Goal: Transaction & Acquisition: Purchase product/service

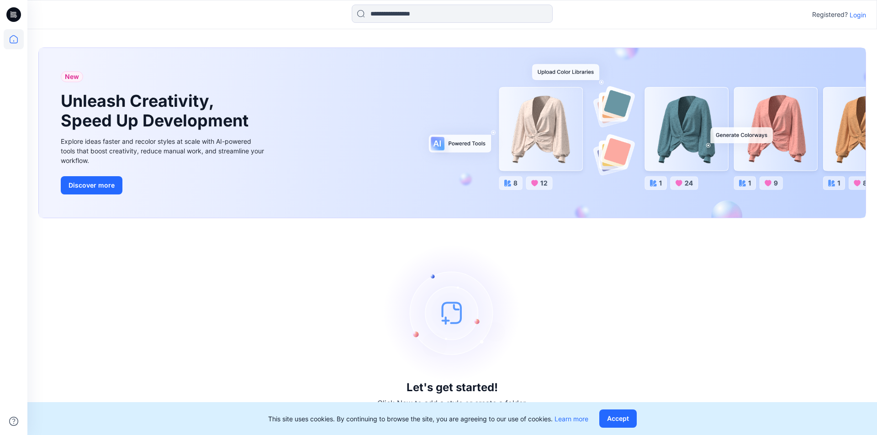
click at [858, 17] on p "Login" at bounding box center [857, 15] width 16 height 10
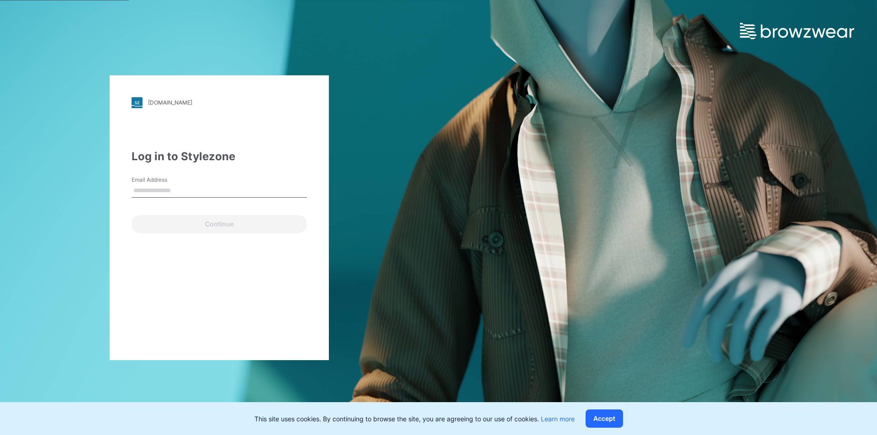
click at [215, 188] on input "Email Address" at bounding box center [218, 191] width 175 height 14
type input "**********"
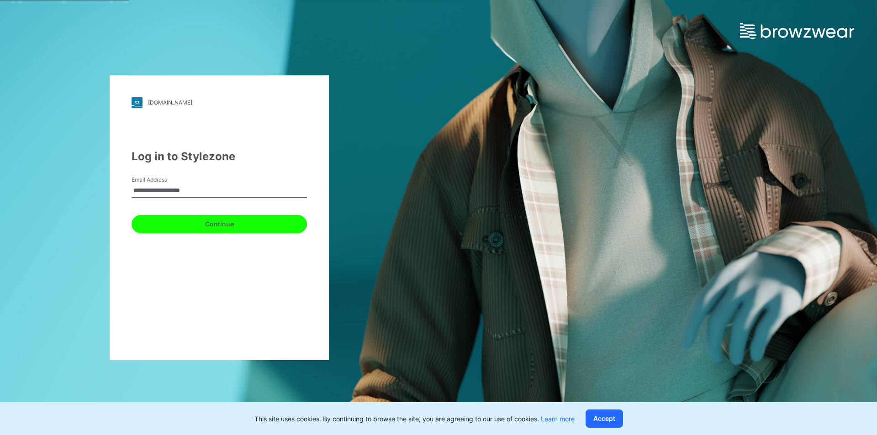
click at [232, 221] on button "Continue" at bounding box center [218, 224] width 175 height 18
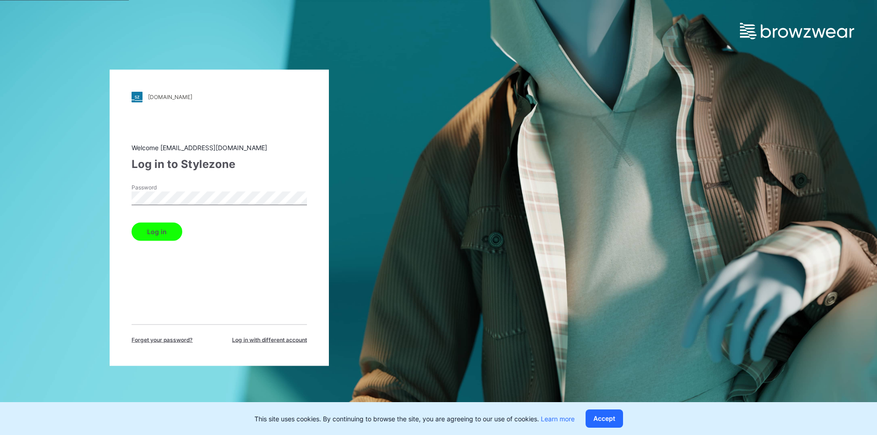
click at [169, 227] on button "Log in" at bounding box center [156, 231] width 51 height 18
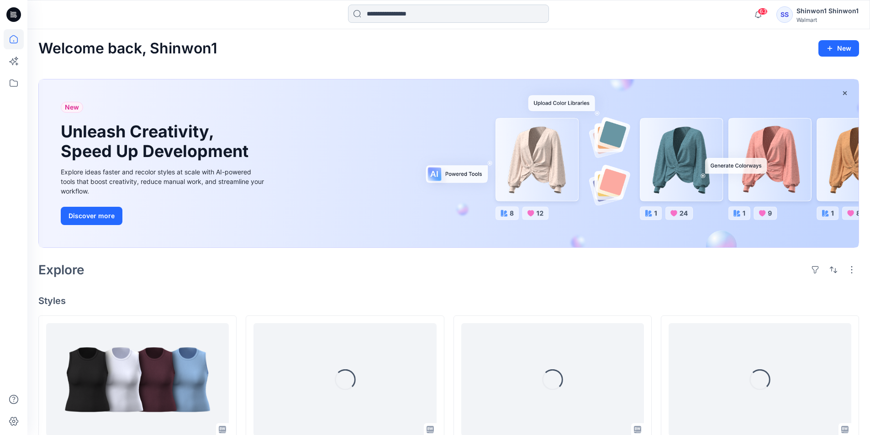
click at [377, 15] on input at bounding box center [448, 14] width 201 height 18
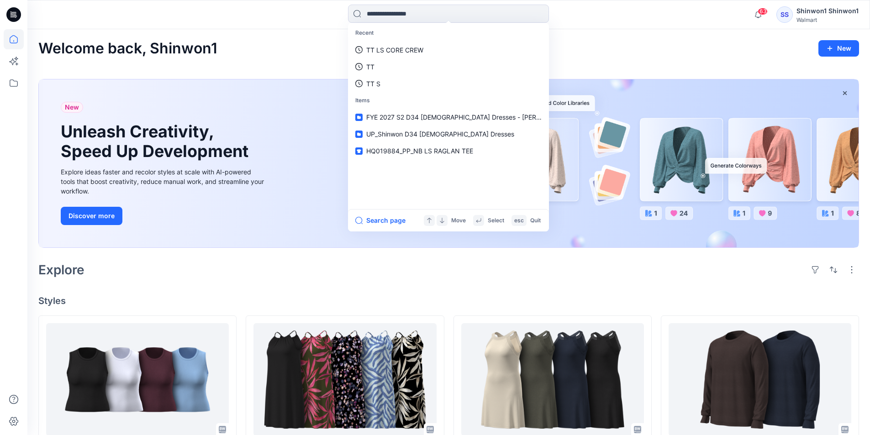
click at [460, 4] on div "Recent TT LS CORE CREW TT TT S Items FYE 2027 S2 D34 [DEMOGRAPHIC_DATA] Dresses…" at bounding box center [448, 14] width 842 height 29
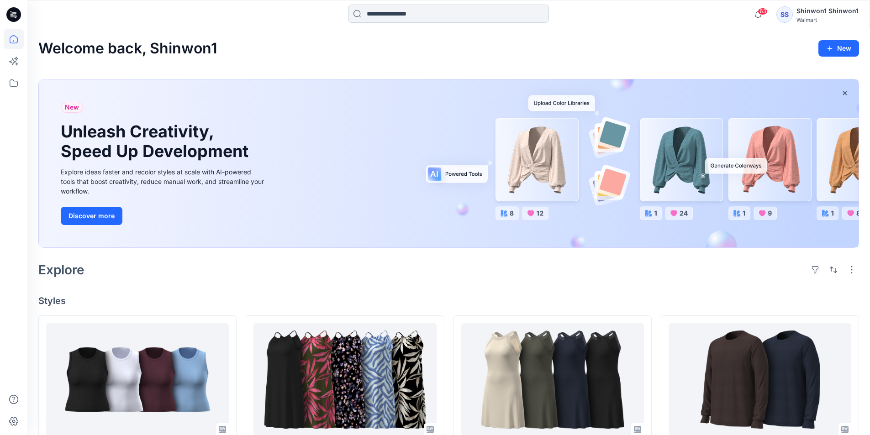
click at [456, 12] on input at bounding box center [448, 14] width 201 height 18
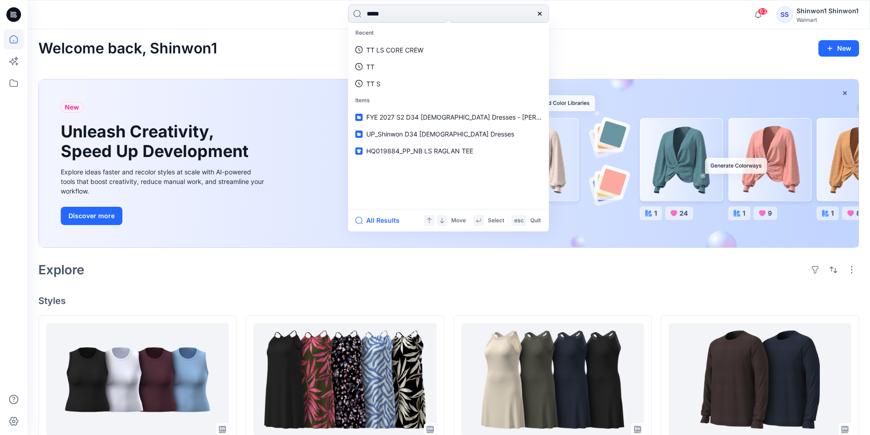
type input "******"
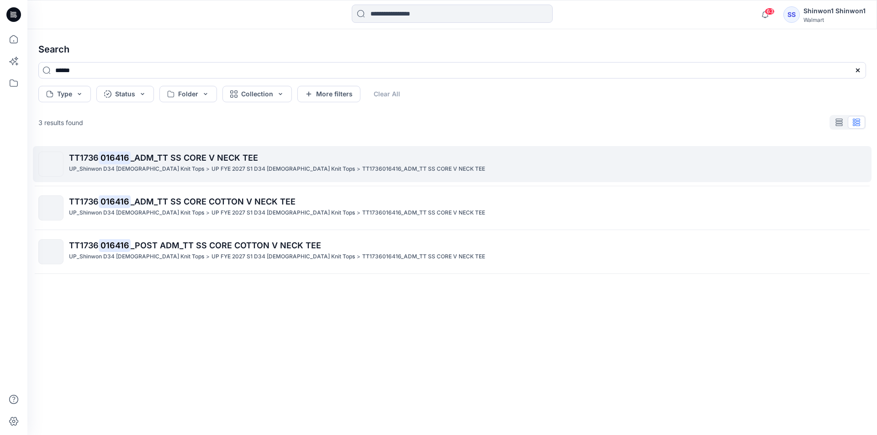
click at [283, 161] on p "TT1736 016416 _ADM_TT SS CORE V NECK TEE" at bounding box center [467, 158] width 796 height 13
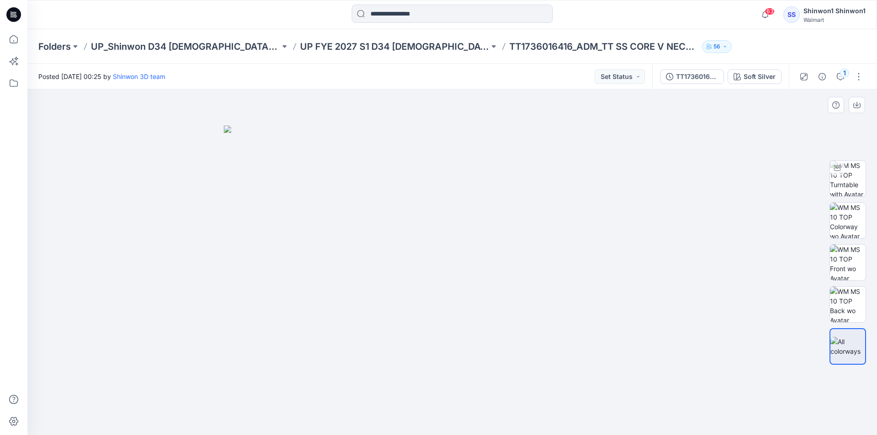
click at [170, 183] on div at bounding box center [451, 262] width 849 height 346
click at [443, 15] on input at bounding box center [452, 14] width 201 height 18
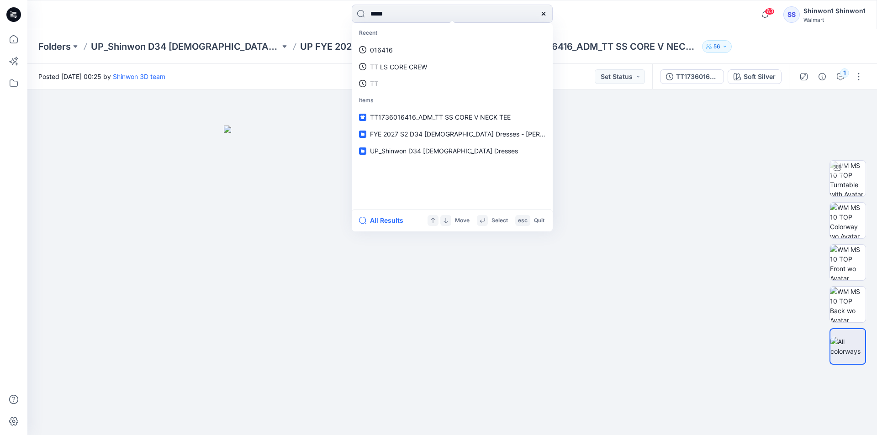
type input "******"
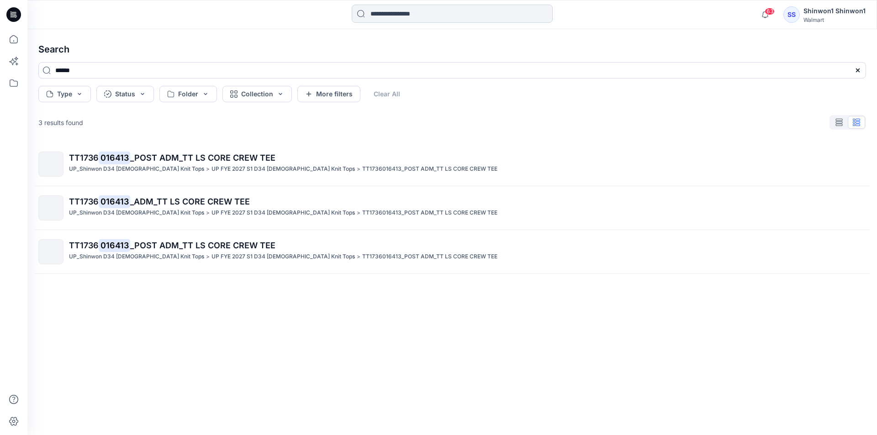
click at [415, 16] on input at bounding box center [452, 14] width 201 height 18
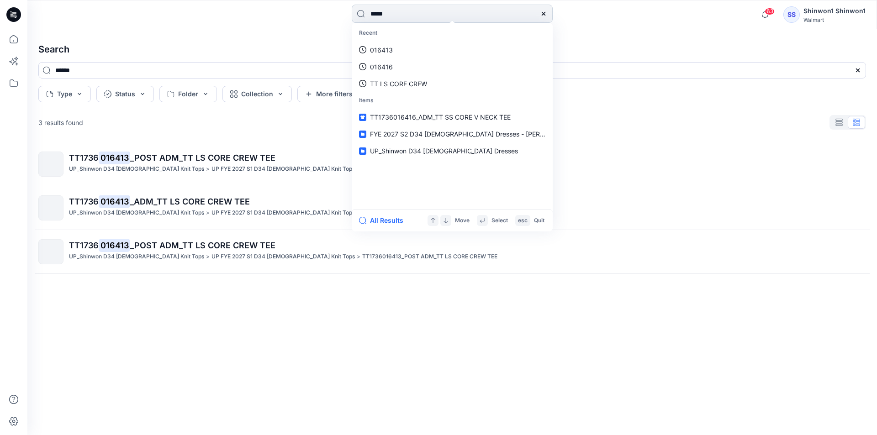
type input "******"
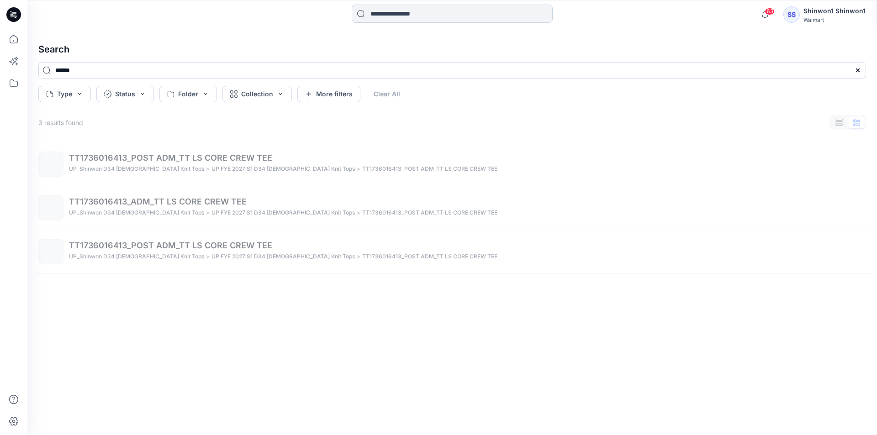
click at [415, 16] on input at bounding box center [452, 14] width 201 height 18
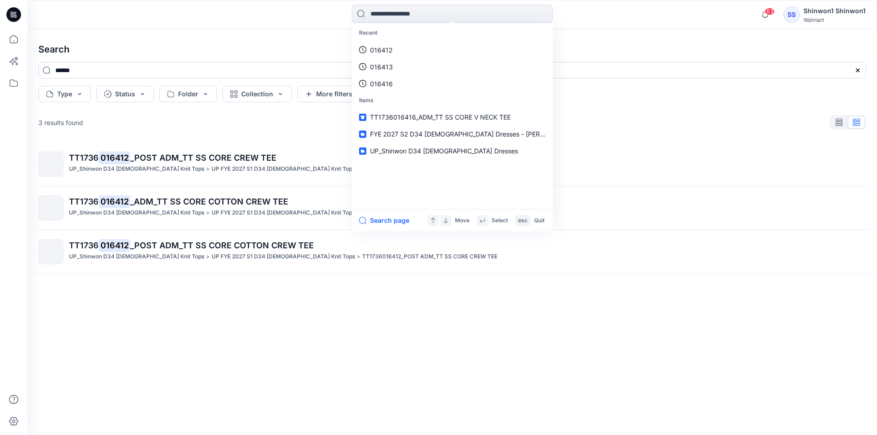
click at [272, 48] on h4 "Search" at bounding box center [452, 50] width 842 height 26
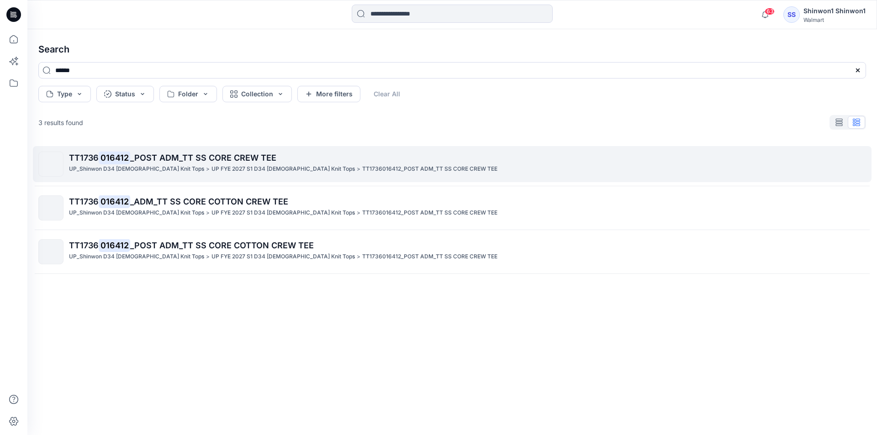
click at [287, 176] on div "TT1736 016412 _POST ADM_TT SS CORE CREW TEE UP_Shinwon D34 [DEMOGRAPHIC_DATA] K…" at bounding box center [467, 164] width 796 height 25
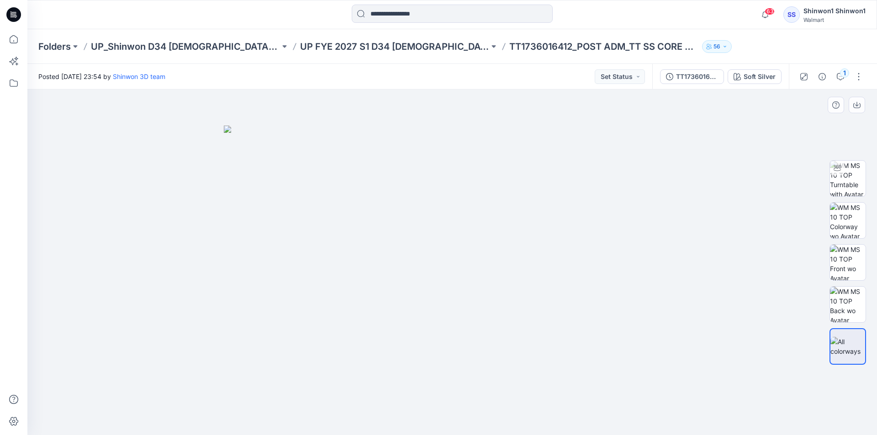
click at [101, 300] on div at bounding box center [451, 262] width 849 height 346
click at [482, 19] on input at bounding box center [452, 14] width 201 height 18
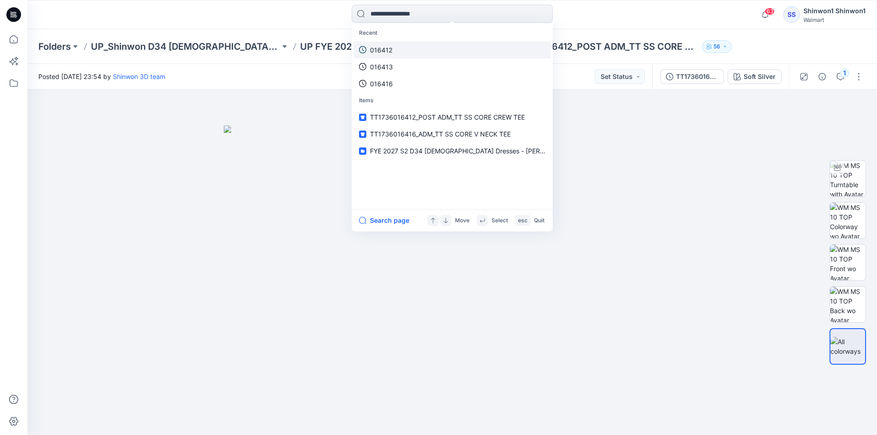
click at [418, 53] on link "016412" at bounding box center [451, 50] width 197 height 17
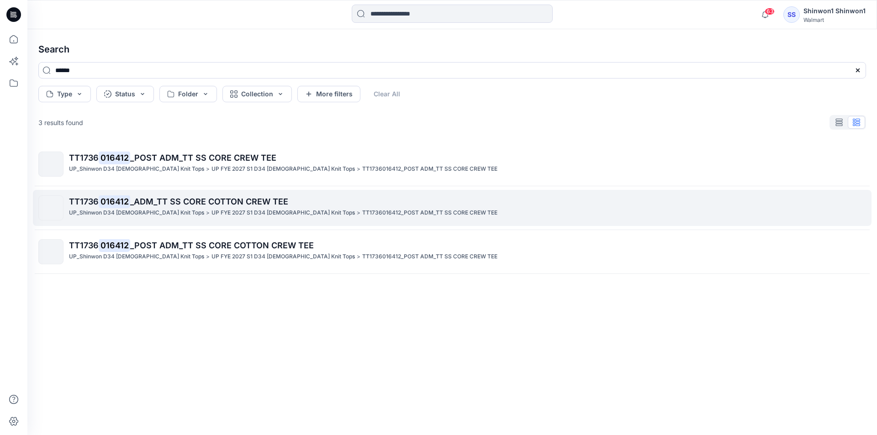
click at [269, 202] on span "_ADM_TT SS CORE COTTON CREW TEE" at bounding box center [209, 202] width 158 height 10
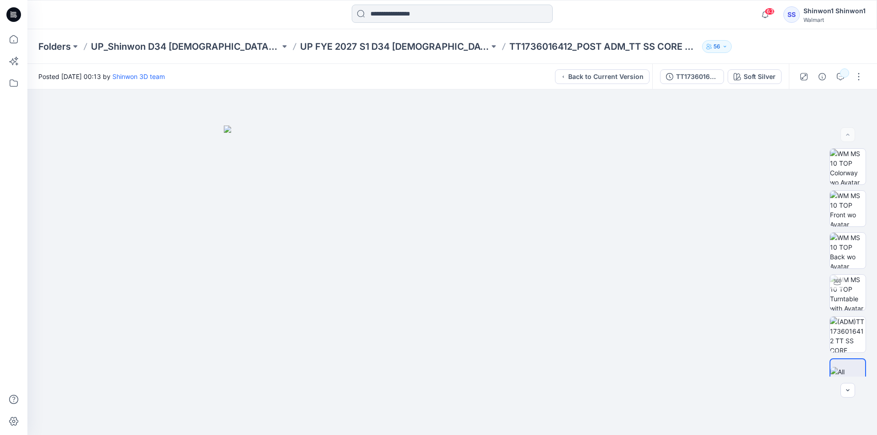
click at [394, 6] on input at bounding box center [452, 14] width 201 height 18
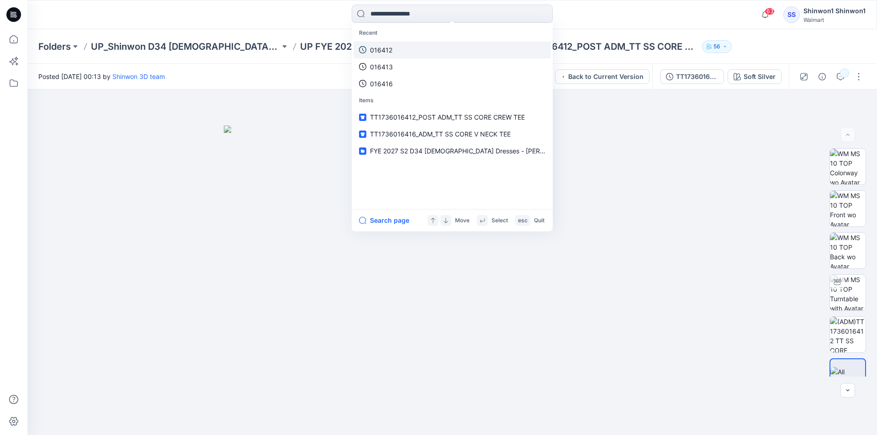
click at [390, 53] on p "016412" at bounding box center [381, 50] width 22 height 10
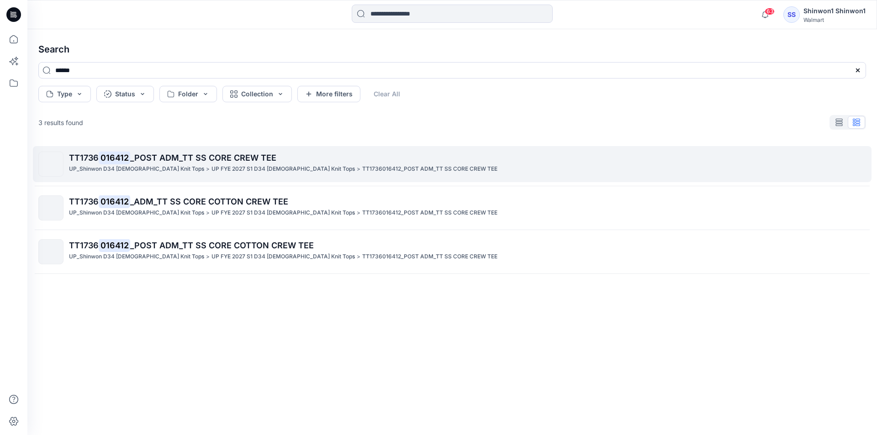
click at [362, 170] on p "TT1736016412_POST ADM_TT SS CORE CREW TEE" at bounding box center [429, 169] width 135 height 10
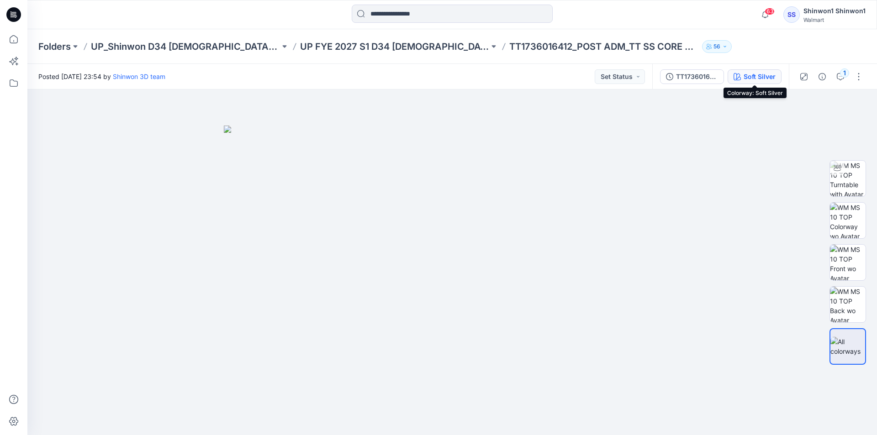
click at [775, 77] on button "Soft Silver" at bounding box center [754, 76] width 54 height 15
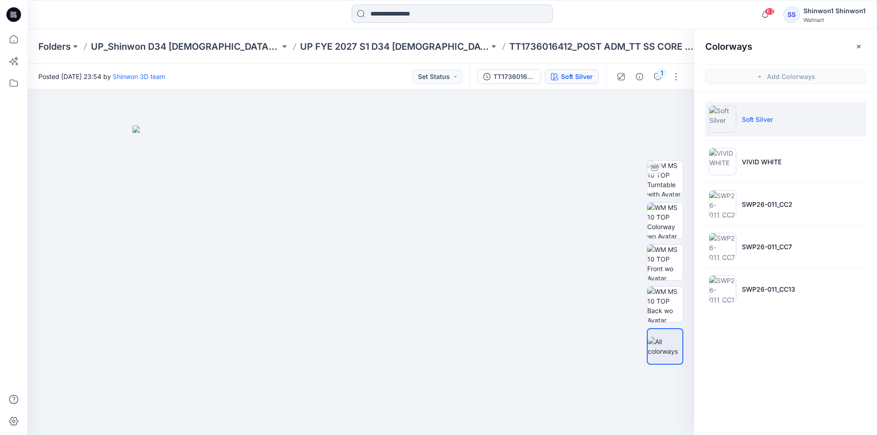
click at [444, 19] on input at bounding box center [452, 14] width 201 height 18
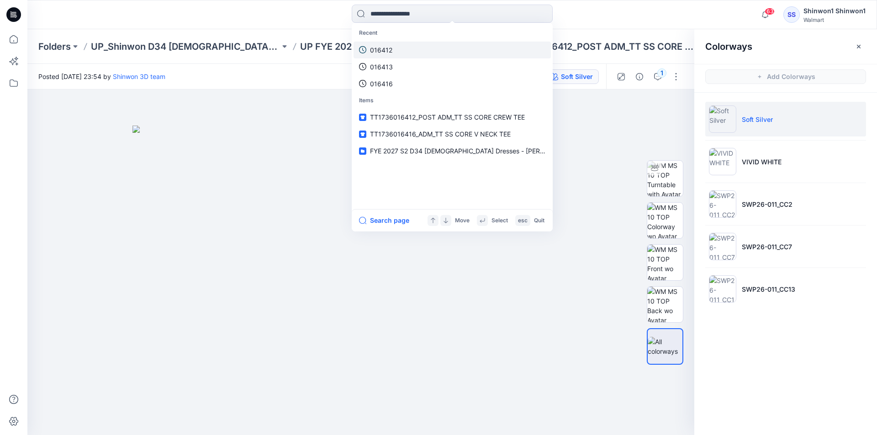
click at [409, 50] on link "016412" at bounding box center [451, 50] width 197 height 17
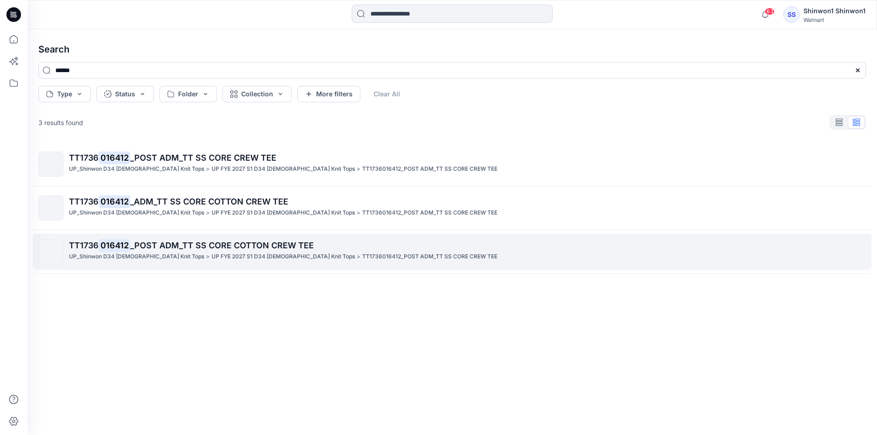
click at [247, 242] on span "_POST ADM_TT SS CORE COTTON CREW TEE" at bounding box center [222, 246] width 184 height 10
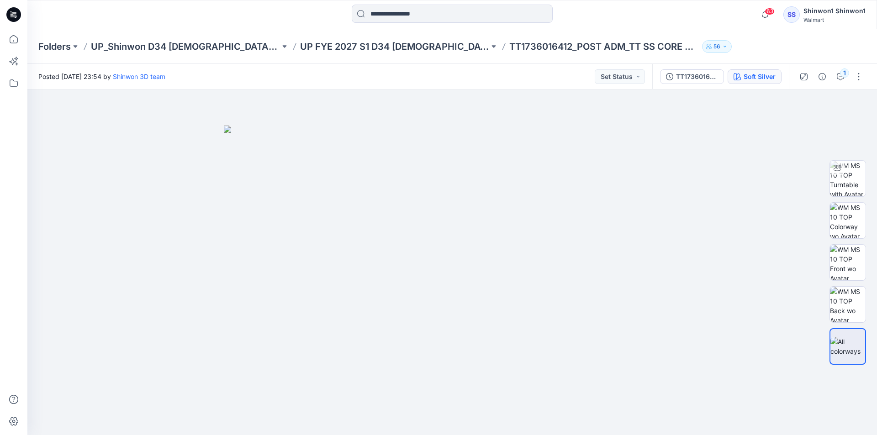
click at [759, 81] on div "Soft Silver" at bounding box center [759, 77] width 32 height 10
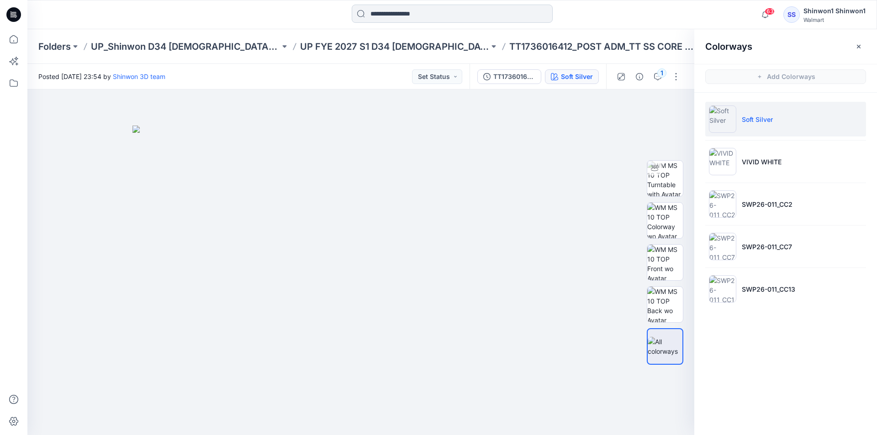
click at [436, 10] on input at bounding box center [452, 14] width 201 height 18
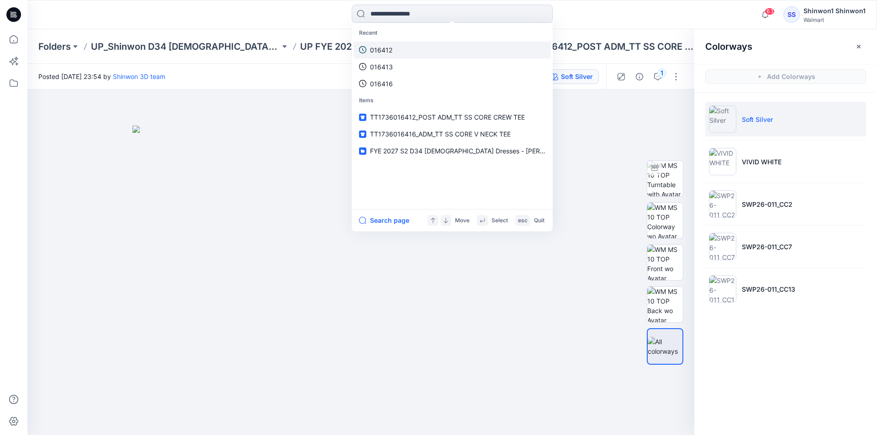
click at [417, 45] on link "016412" at bounding box center [451, 50] width 197 height 17
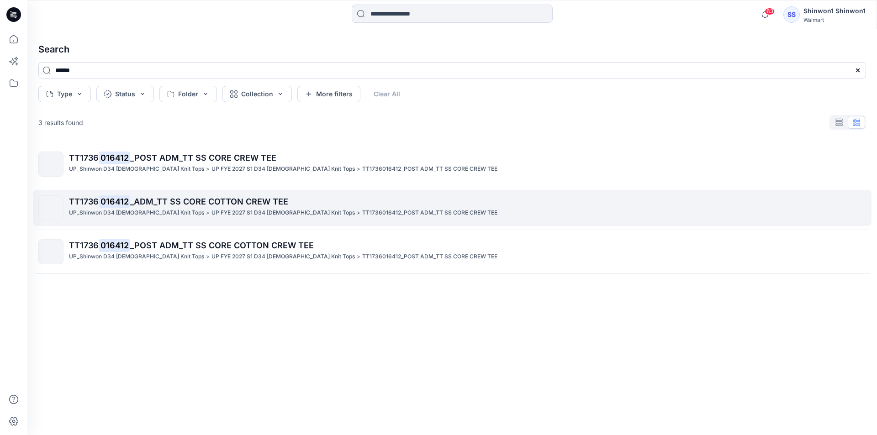
click at [206, 207] on p "TT1736 016412 _ADM_TT SS CORE COTTON CREW TEE" at bounding box center [467, 201] width 796 height 13
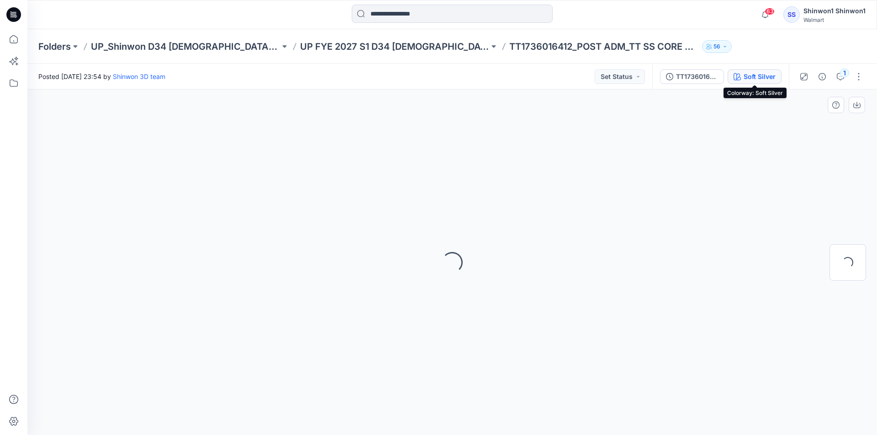
click at [745, 80] on div "Soft Silver" at bounding box center [759, 77] width 32 height 10
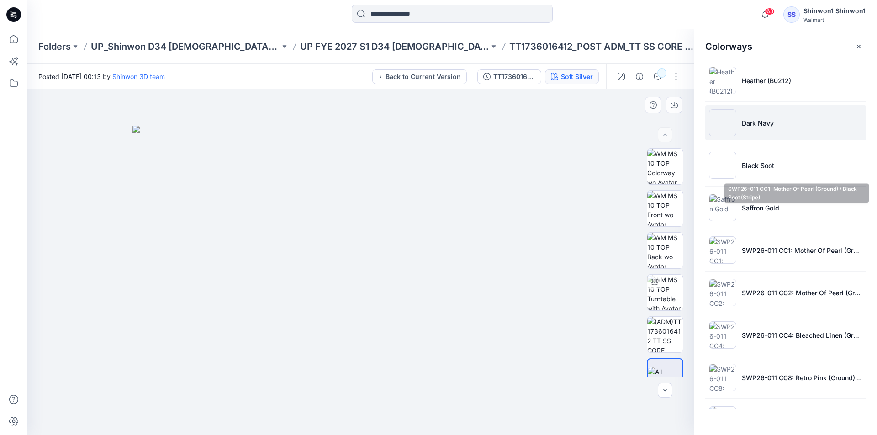
scroll to position [685, 0]
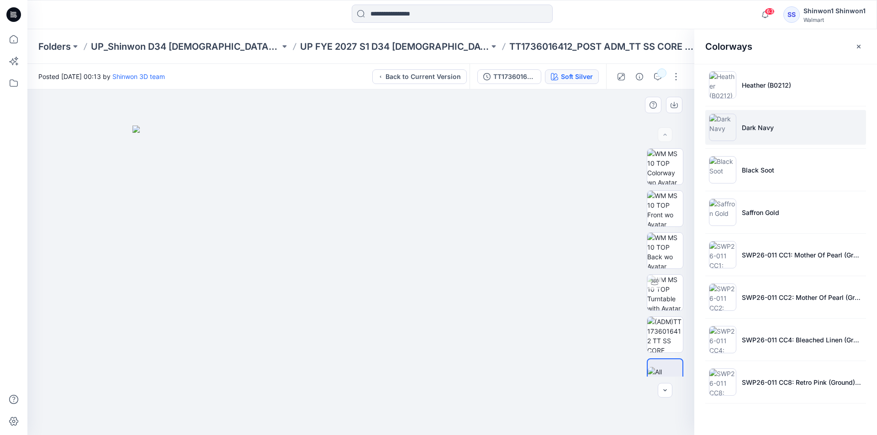
click at [783, 128] on li "Dark Navy" at bounding box center [785, 127] width 161 height 35
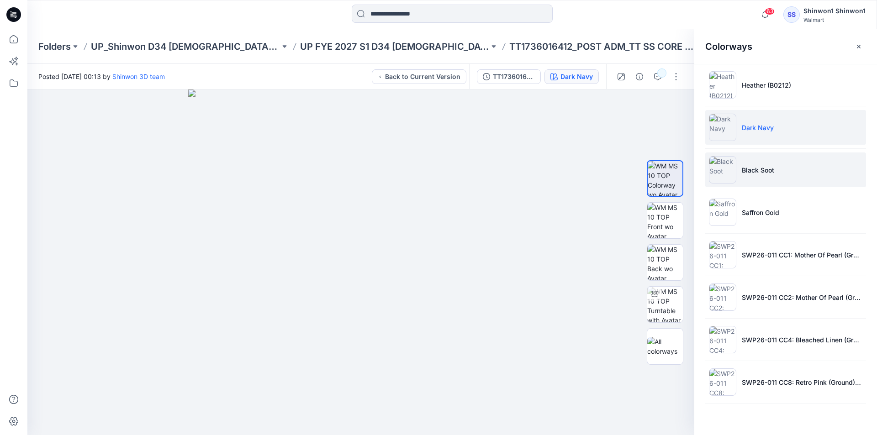
click at [759, 168] on p "Black Soot" at bounding box center [757, 170] width 32 height 10
